Goal: Task Accomplishment & Management: Contribute content

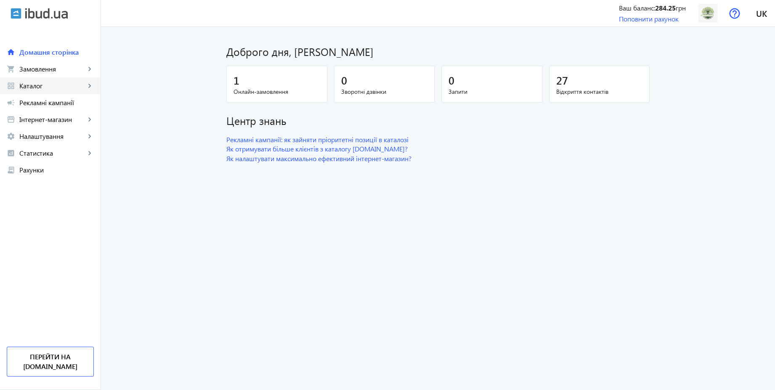
click at [43, 85] on span "Каталог" at bounding box center [52, 86] width 66 height 8
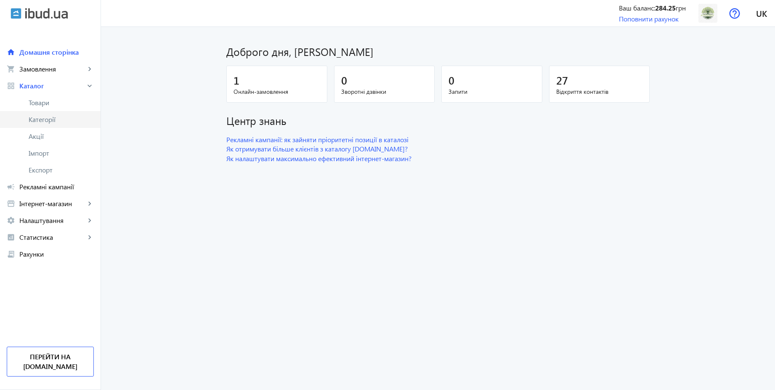
click at [47, 121] on span "Категорії" at bounding box center [61, 119] width 65 height 8
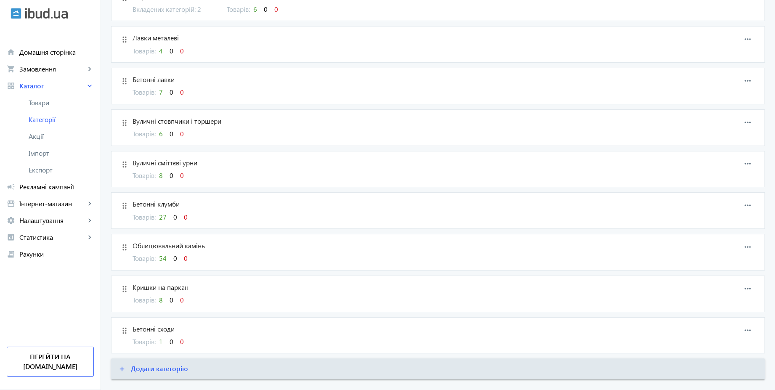
scroll to position [478, 0]
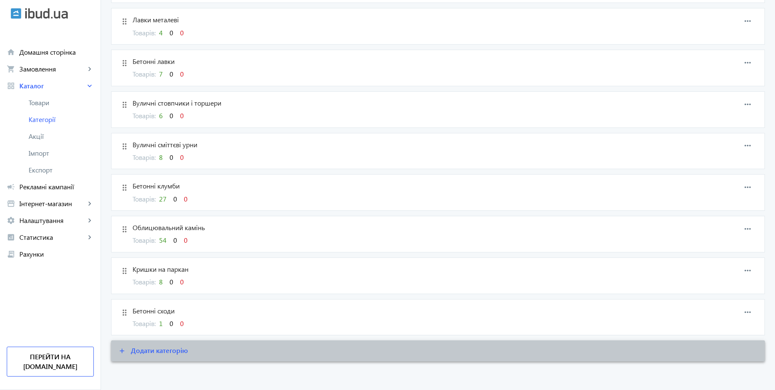
click at [172, 355] on span at bounding box center [438, 351] width 654 height 20
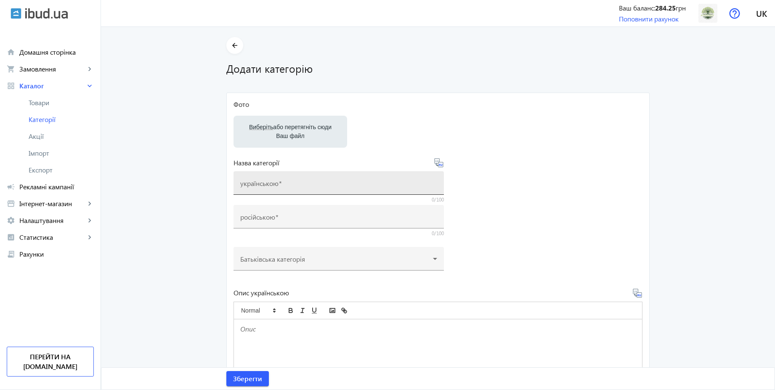
click at [324, 183] on input "українською" at bounding box center [338, 185] width 197 height 9
click at [230, 46] on mat-icon "arrow_back" at bounding box center [235, 45] width 11 height 11
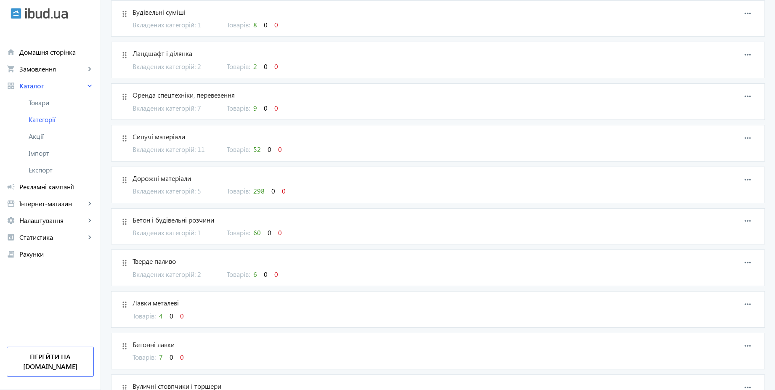
scroll to position [202, 0]
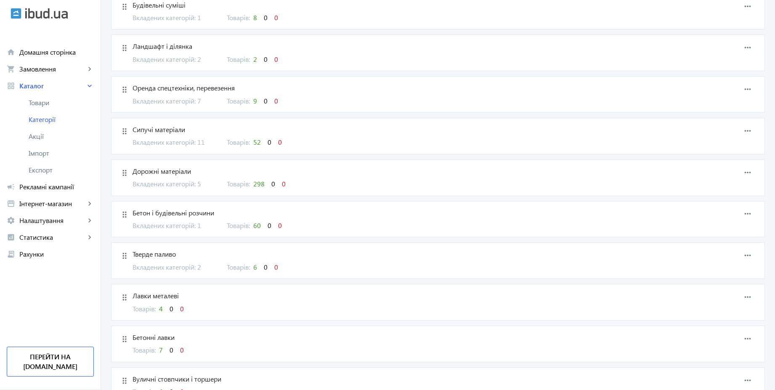
click at [323, 180] on div "Вкладених категорій: 5 Товарів: 298 0 0" at bounding box center [388, 183] width 510 height 9
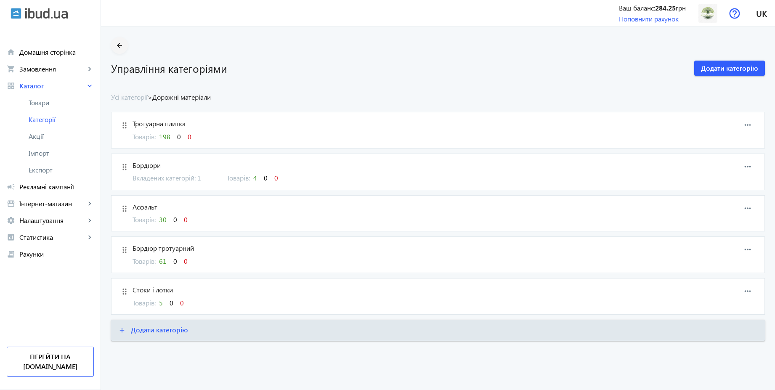
click at [116, 47] on mat-icon "arrow_back" at bounding box center [119, 45] width 11 height 11
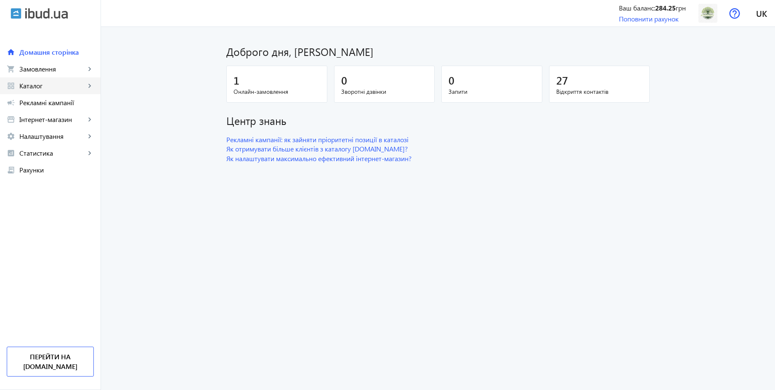
click at [46, 86] on span "Каталог" at bounding box center [52, 86] width 66 height 8
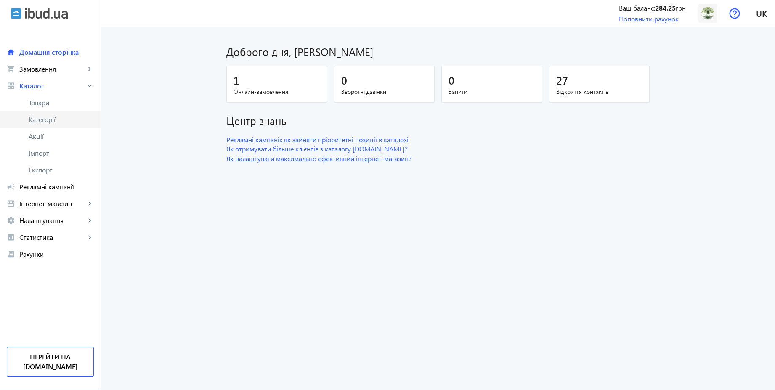
click at [43, 125] on link "Категорії" at bounding box center [50, 119] width 101 height 17
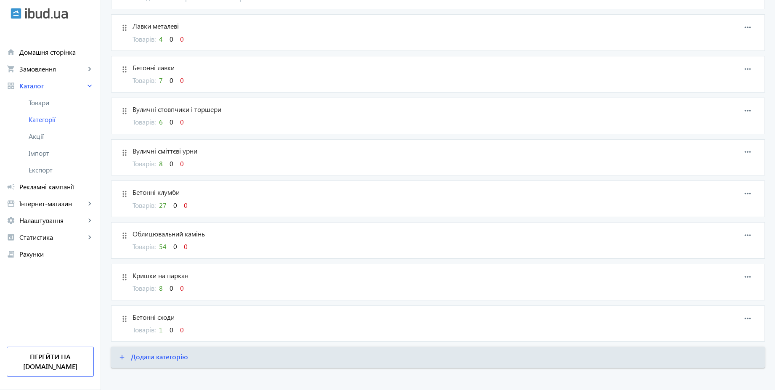
scroll to position [478, 0]
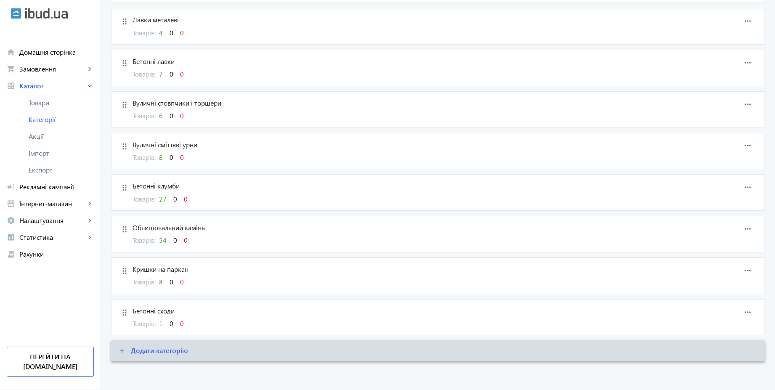
click at [173, 353] on span "Додати категорію" at bounding box center [159, 350] width 57 height 9
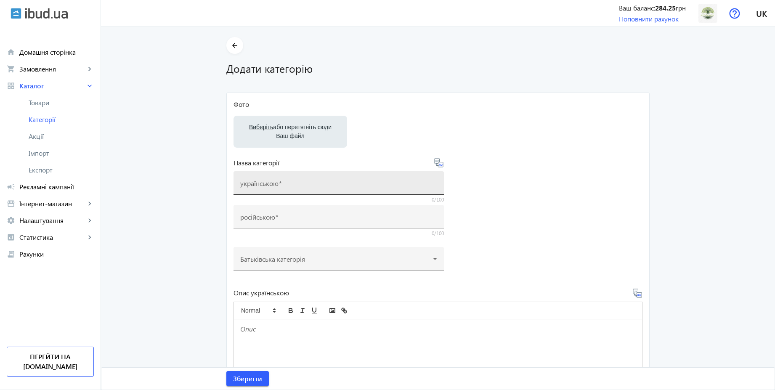
click at [309, 185] on input "українською" at bounding box center [338, 185] width 197 height 9
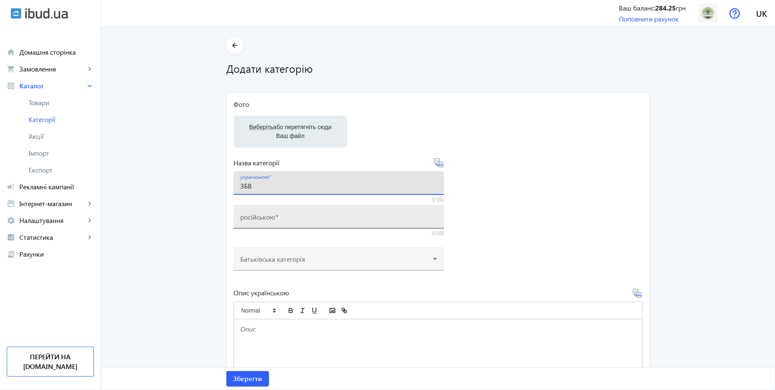
type input "ЗБВ"
click at [306, 215] on input "російською" at bounding box center [338, 219] width 197 height 9
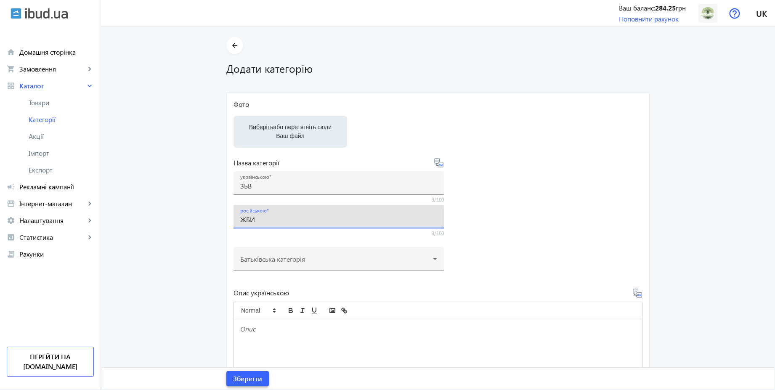
type input "ЖБИ"
click at [257, 377] on span "Зберегти" at bounding box center [247, 378] width 29 height 9
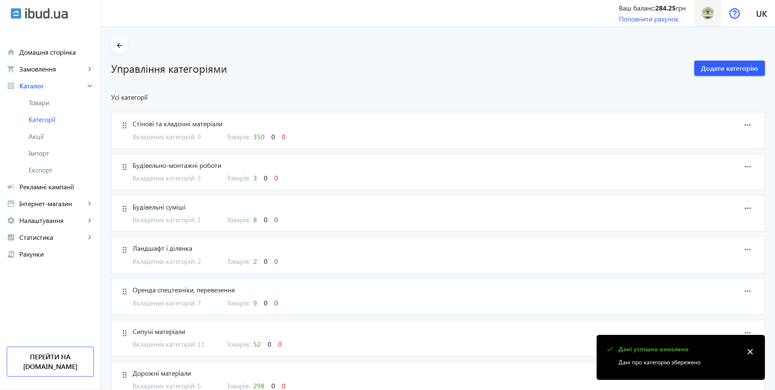
click at [706, 16] on img at bounding box center [708, 13] width 19 height 19
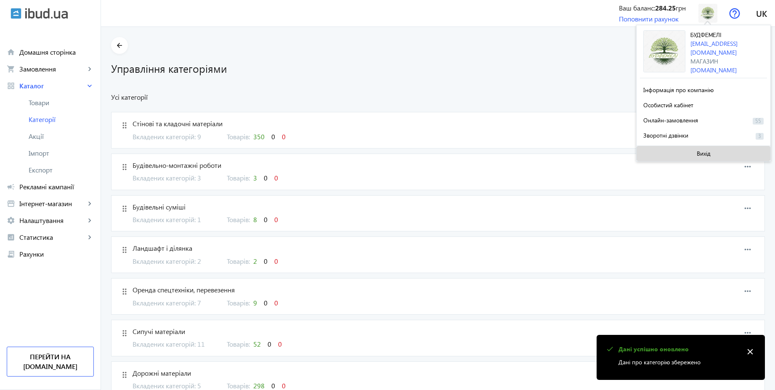
click at [695, 152] on span at bounding box center [704, 154] width 134 height 20
